Goal: Information Seeking & Learning: Learn about a topic

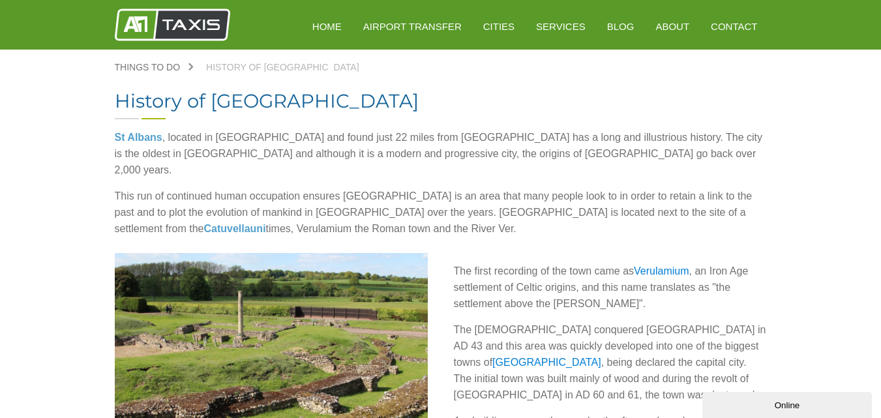
click at [190, 65] on link "Things To Do" at bounding box center [154, 67] width 79 height 9
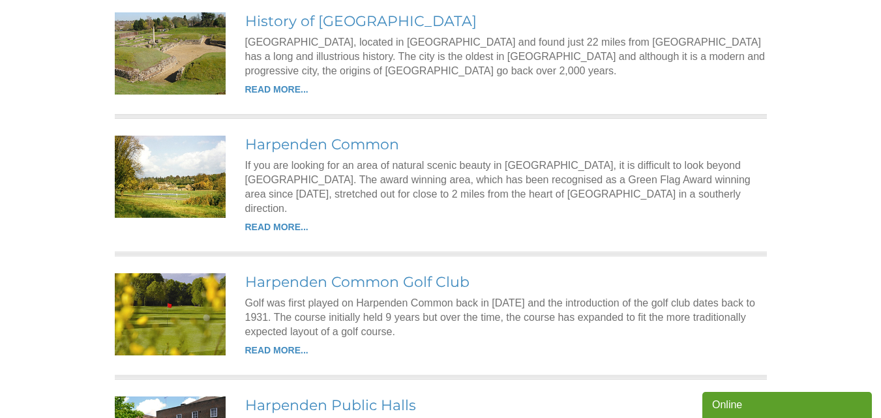
scroll to position [93, 0]
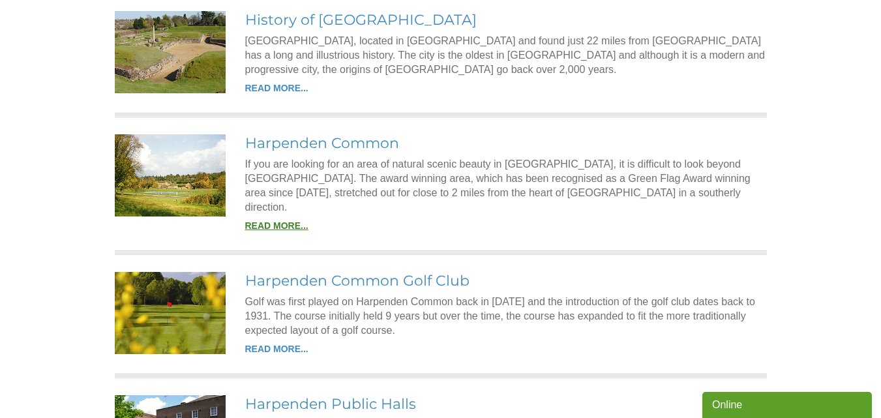
click at [278, 220] on link "READ MORE..." at bounding box center [276, 225] width 63 height 10
